Goal: Transaction & Acquisition: Purchase product/service

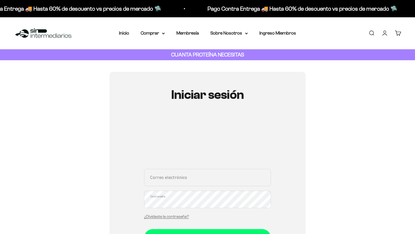
click at [179, 178] on input "Correo electrónico" at bounding box center [207, 177] width 127 height 17
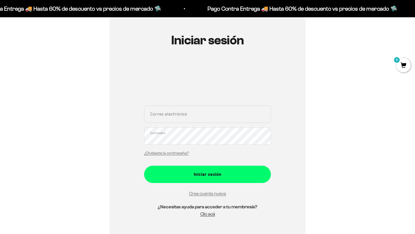
scroll to position [66, 0]
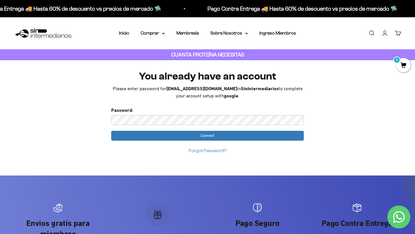
click at [214, 151] on link "Forgot Password?" at bounding box center [207, 150] width 37 height 5
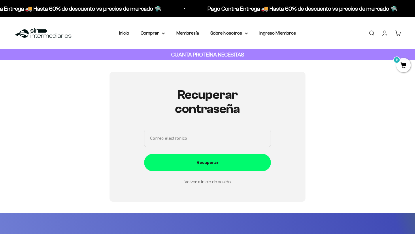
scroll to position [65, 0]
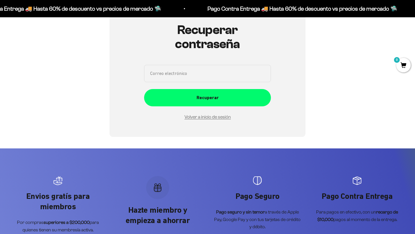
click at [198, 71] on input "Correo electrónico" at bounding box center [207, 73] width 127 height 17
type input "[EMAIL_ADDRESS][DOMAIN_NAME]"
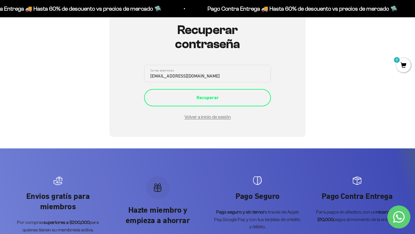
click at [210, 98] on div "Recuperar" at bounding box center [208, 97] width 104 height 7
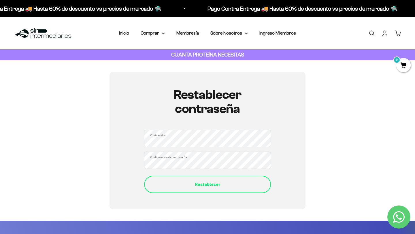
click at [209, 183] on div "Restablecer" at bounding box center [208, 184] width 104 height 7
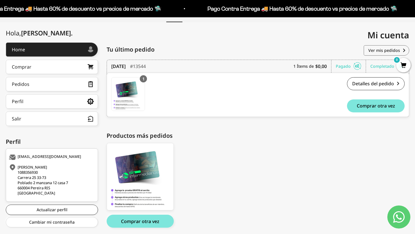
scroll to position [64, 0]
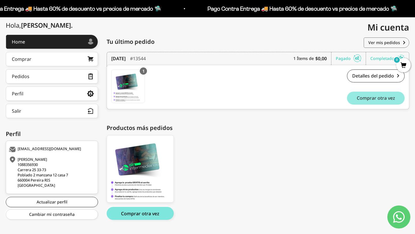
click at [376, 96] on span "Comprar otra vez" at bounding box center [376, 98] width 38 height 5
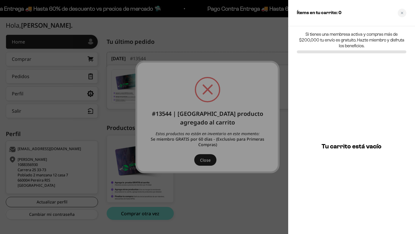
click at [200, 167] on div at bounding box center [207, 117] width 415 height 234
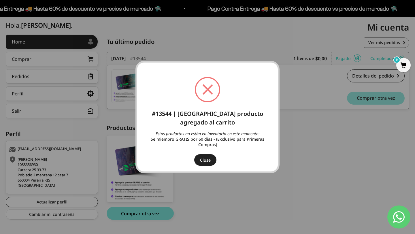
click at [213, 158] on button "Close" at bounding box center [205, 160] width 22 height 12
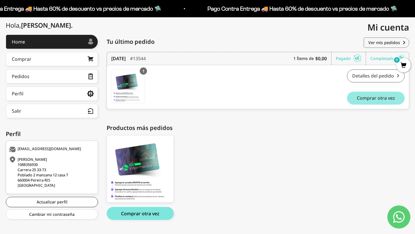
click at [360, 75] on link "Detalles del pedido" at bounding box center [376, 75] width 58 height 13
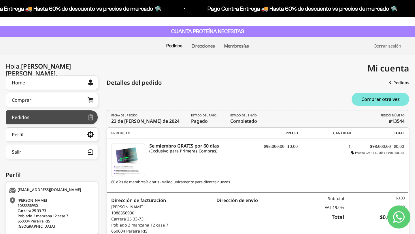
scroll to position [16, 0]
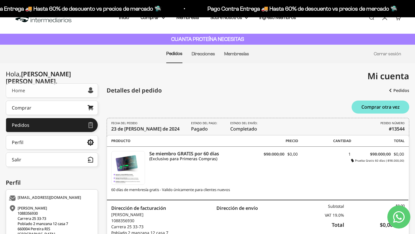
click at [46, 95] on link "Home" at bounding box center [52, 90] width 92 height 14
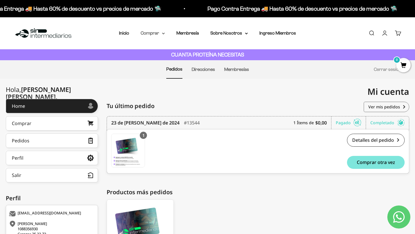
click at [158, 32] on summary "Comprar" at bounding box center [153, 32] width 24 height 7
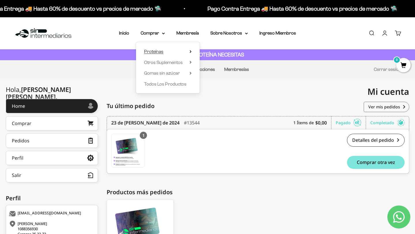
click at [162, 52] on span "Proteínas" at bounding box center [153, 51] width 19 height 5
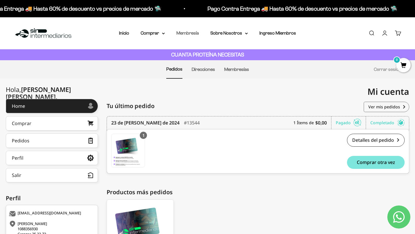
click at [190, 33] on link "Membresía" at bounding box center [187, 33] width 22 height 5
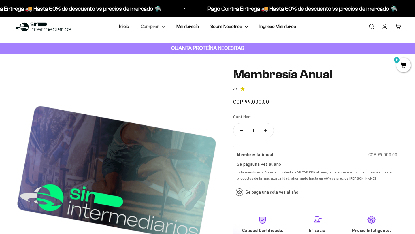
click at [157, 26] on summary "Comprar" at bounding box center [153, 26] width 24 height 7
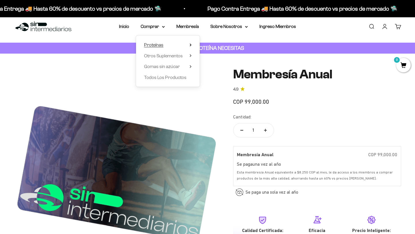
click at [173, 43] on summary "Proteínas" at bounding box center [168, 44] width 48 height 7
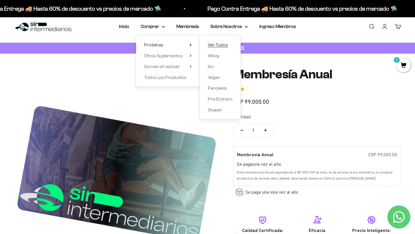
click at [221, 45] on span "Ver Todos" at bounding box center [218, 44] width 20 height 5
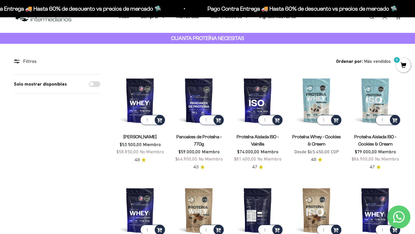
scroll to position [24, 0]
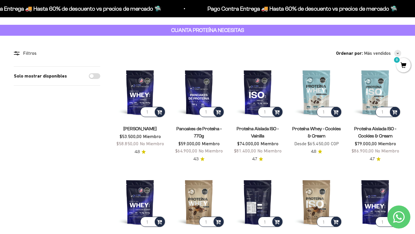
click at [258, 199] on img at bounding box center [258, 202] width 52 height 52
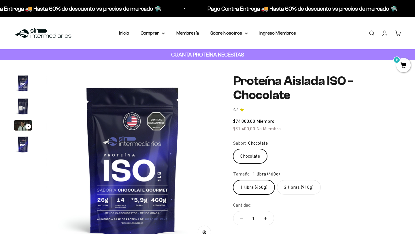
click at [294, 184] on label "2 libras (910g)" at bounding box center [299, 187] width 44 height 14
click at [233, 180] on input "2 libras (910g)" at bounding box center [233, 180] width 0 height 0
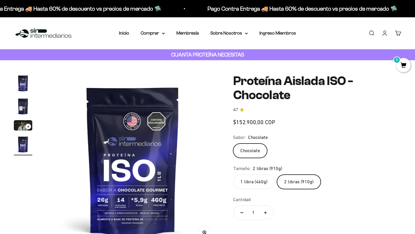
scroll to position [0, 540]
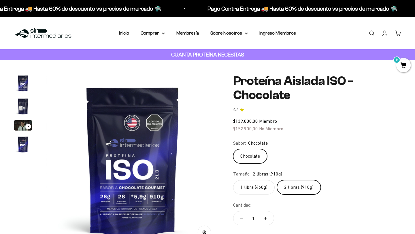
click at [261, 187] on label "1 libra (460g)" at bounding box center [253, 187] width 41 height 14
click at [233, 180] on input "1 libra (460g)" at bounding box center [233, 180] width 0 height 0
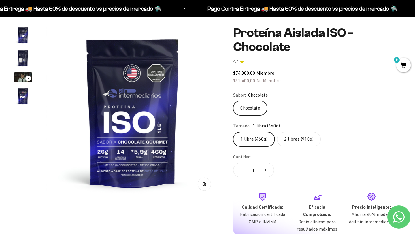
scroll to position [42, 0]
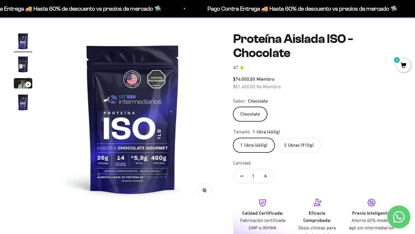
click at [22, 62] on img "Ir al artículo 2" at bounding box center [23, 64] width 18 height 18
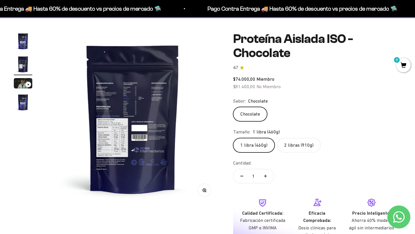
click at [28, 42] on img "Ir al artículo 1" at bounding box center [23, 41] width 18 height 18
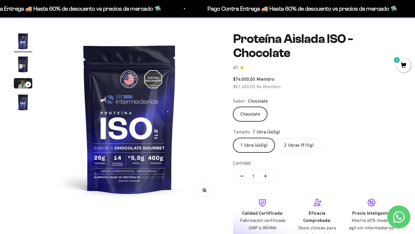
scroll to position [0, 0]
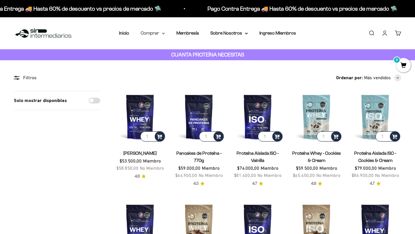
click at [158, 33] on summary "Comprar" at bounding box center [153, 32] width 24 height 7
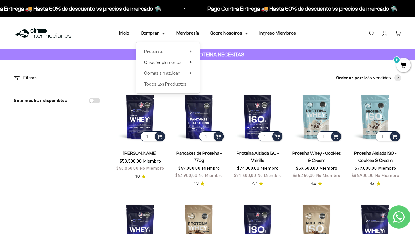
click at [178, 62] on span "Otros Suplementos" at bounding box center [163, 62] width 39 height 5
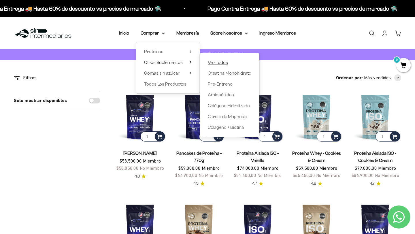
click at [225, 63] on span "Ver Todos" at bounding box center [218, 62] width 20 height 5
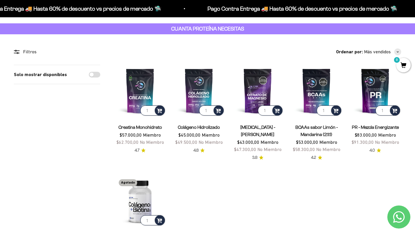
scroll to position [32, 0]
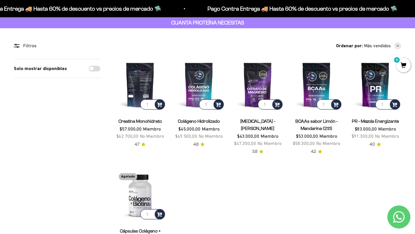
click at [143, 84] on img at bounding box center [140, 85] width 52 height 52
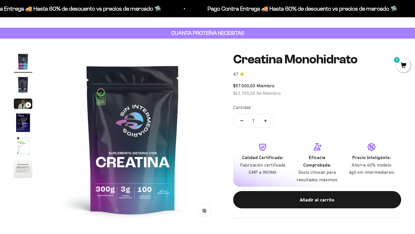
scroll to position [22, 0]
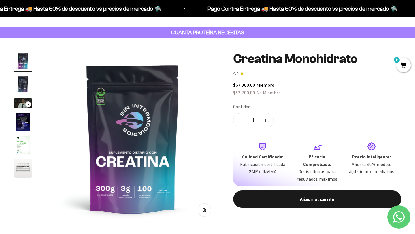
click at [27, 87] on img "Ir al artículo 2" at bounding box center [23, 84] width 18 height 18
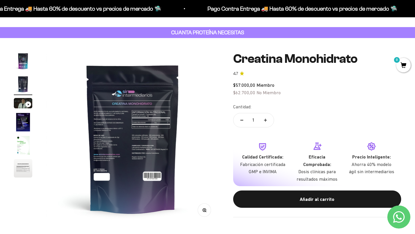
click at [20, 149] on img "Ir al artículo 5" at bounding box center [23, 145] width 18 height 18
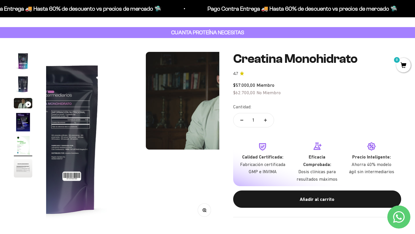
scroll to position [0, 0]
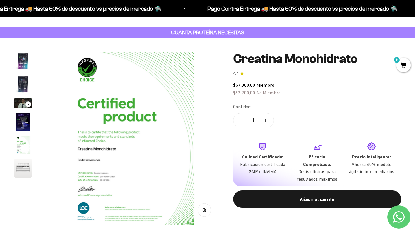
click at [25, 175] on img "Ir al artículo 6" at bounding box center [23, 168] width 18 height 18
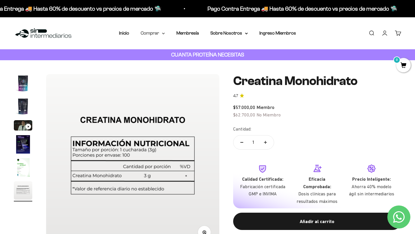
click at [156, 33] on summary "Comprar" at bounding box center [153, 32] width 24 height 7
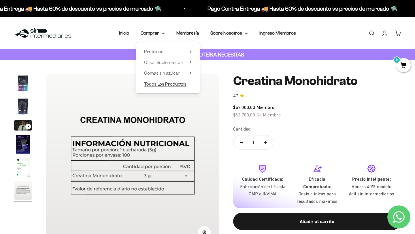
click at [175, 83] on span "Todos Los Productos" at bounding box center [165, 84] width 42 height 5
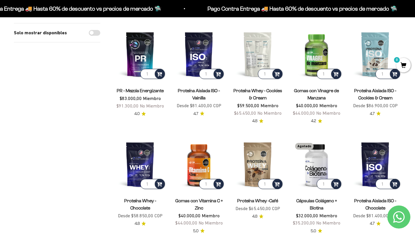
scroll to position [297, 0]
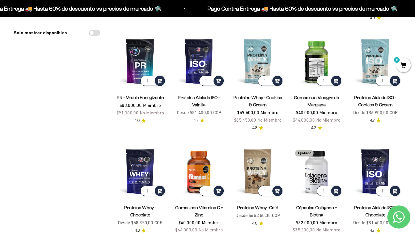
click at [313, 50] on img at bounding box center [316, 61] width 52 height 52
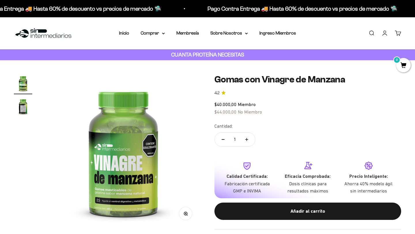
click at [24, 108] on img "Ir al artículo 2" at bounding box center [23, 106] width 18 height 18
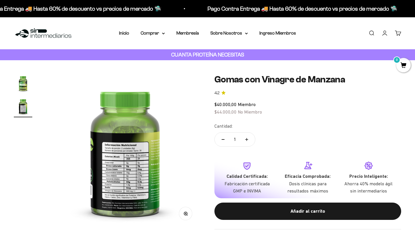
scroll to position [0, 161]
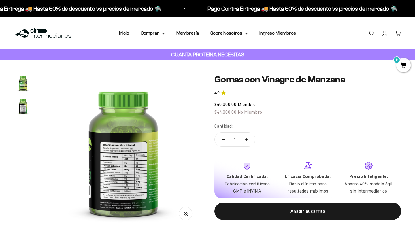
click at [128, 174] on img at bounding box center [123, 151] width 154 height 154
click at [132, 183] on img at bounding box center [123, 151] width 154 height 154
